Goal: Information Seeking & Learning: Learn about a topic

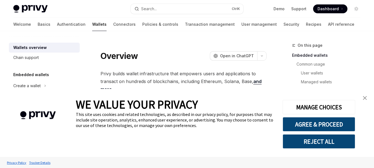
click at [364, 98] on img "close banner" at bounding box center [365, 98] width 4 height 4
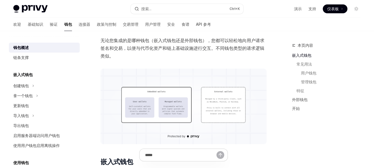
scroll to position [138, 0]
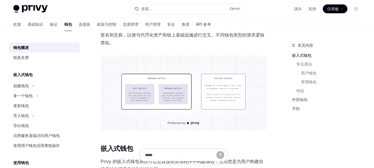
click at [167, 87] on img at bounding box center [183, 93] width 166 height 76
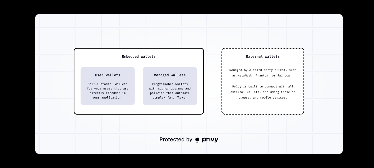
click at [204, 44] on img at bounding box center [189, 84] width 308 height 140
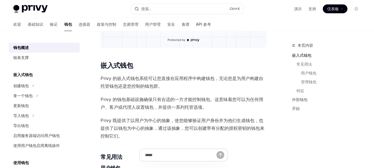
scroll to position [249, 0]
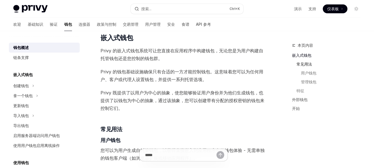
click at [351, 66] on link "常见用法" at bounding box center [330, 64] width 69 height 9
click at [182, 79] on font "Privy 的钱包基础设施确保只有合适的一方才能控制钱包。这意味着您可以为任何用户、客户或代理人设置钱包，并提供一系列托管选项。" at bounding box center [181, 75] width 163 height 13
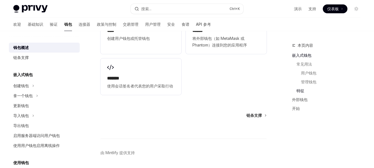
scroll to position [849, 0]
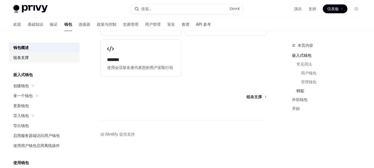
click at [27, 58] on font "链条支撑" at bounding box center [20, 57] width 15 height 5
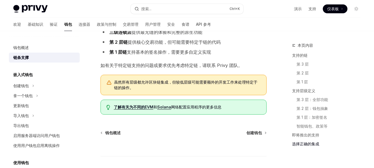
scroll to position [747, 0]
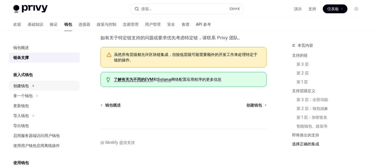
click at [29, 86] on font "创建钱包" at bounding box center [20, 85] width 15 height 5
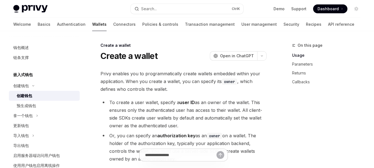
click at [29, 76] on font "嵌入式钱包" at bounding box center [22, 74] width 19 height 5
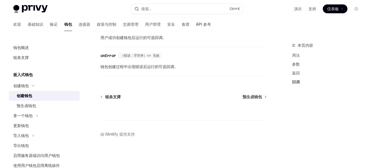
scroll to position [504, 0]
click at [251, 97] on font "预生成钱包" at bounding box center [251, 96] width 19 height 5
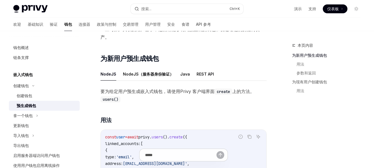
scroll to position [83, 0]
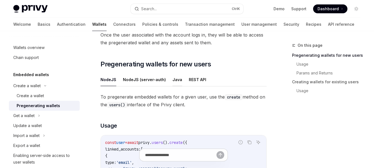
click at [175, 82] on button "Java" at bounding box center [177, 79] width 10 height 13
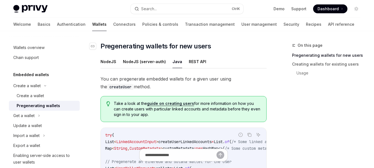
scroll to position [111, 0]
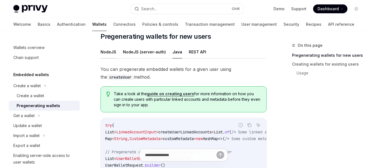
click at [105, 53] on button "NodeJS" at bounding box center [108, 51] width 16 height 13
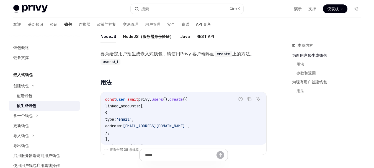
click at [202, 67] on div "要为给定用户预生成嵌入式钱包，请使用 Privy 客户端界面 create 上的方法。 users() ​ 用法 报告错误代码 复制 询问人工智能 const…" at bounding box center [183, 118] width 166 height 137
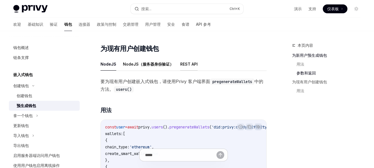
scroll to position [277, 0]
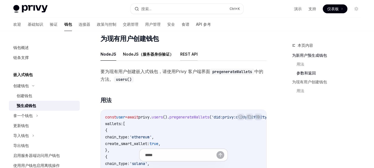
click at [190, 56] on font "REST API" at bounding box center [188, 54] width 17 height 5
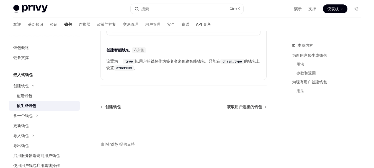
scroll to position [881, 0]
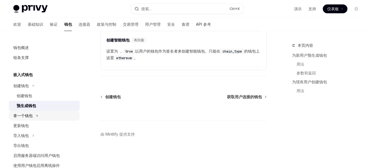
click at [33, 115] on div "拿一个钱包" at bounding box center [44, 116] width 71 height 10
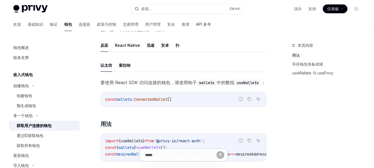
scroll to position [138, 0]
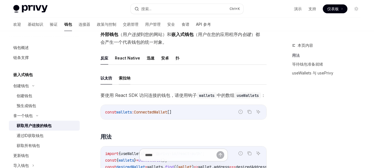
click at [129, 79] on font "索拉纳" at bounding box center [125, 78] width 12 height 5
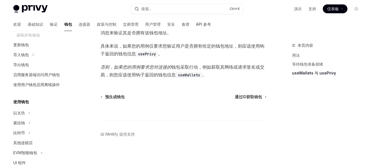
scroll to position [138, 0]
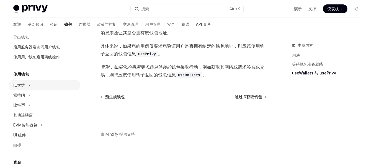
click at [25, 85] on div "以太坊" at bounding box center [44, 85] width 71 height 10
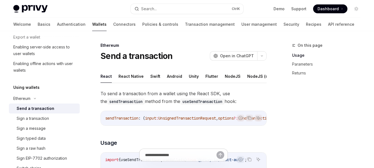
click at [194, 50] on div "Ethereum Send a transaction OpenAI Open in ChatGPT" at bounding box center [183, 52] width 166 height 18
click at [265, 76] on button "Java" at bounding box center [270, 76] width 10 height 13
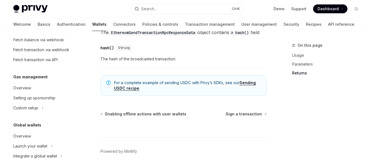
scroll to position [454, 0]
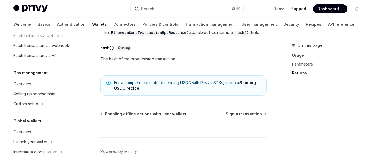
click at [300, 8] on link "Support" at bounding box center [298, 9] width 15 height 6
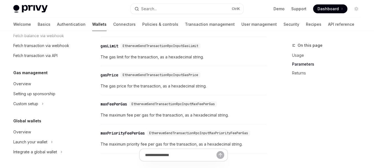
scroll to position [557, 0]
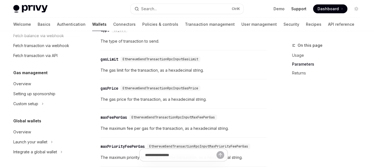
click at [301, 7] on link "Support" at bounding box center [298, 9] width 15 height 6
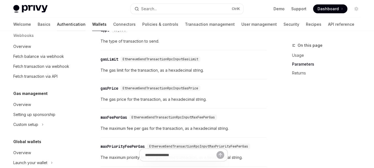
scroll to position [343, 0]
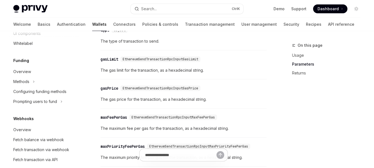
click at [37, 9] on img at bounding box center [30, 9] width 34 height 8
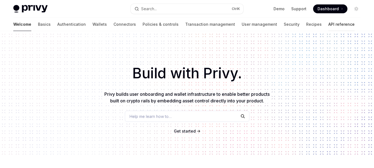
click at [328, 25] on link "API reference" at bounding box center [341, 24] width 26 height 13
type textarea "*"
